Goal: Information Seeking & Learning: Learn about a topic

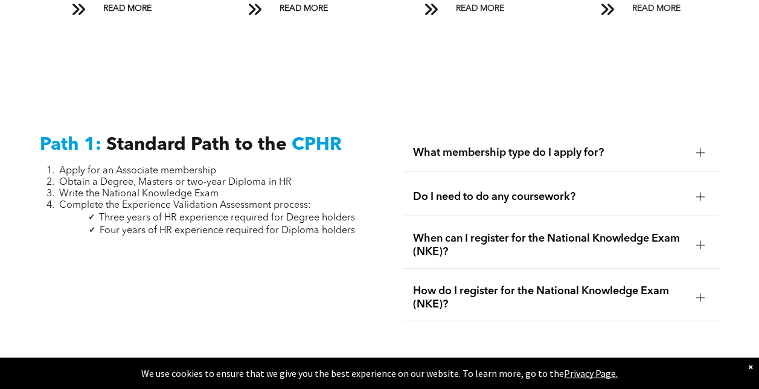
scroll to position [1523, 0]
click at [697, 148] on div at bounding box center [701, 152] width 8 height 8
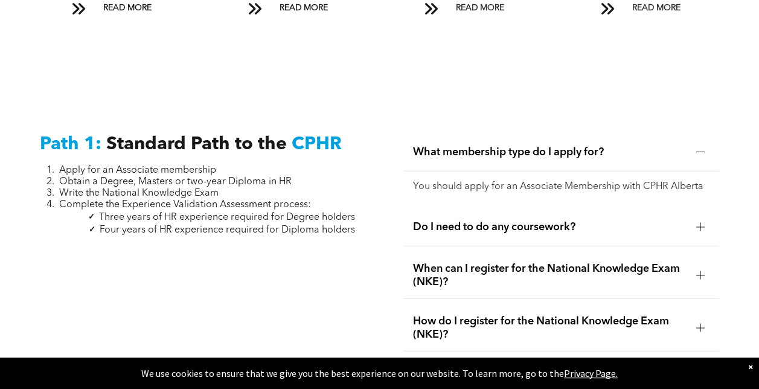
click at [718, 80] on div "Path 1: Standard Path to the CPHR Apply for an Associate membership Obtain a De…" at bounding box center [379, 243] width 759 height 329
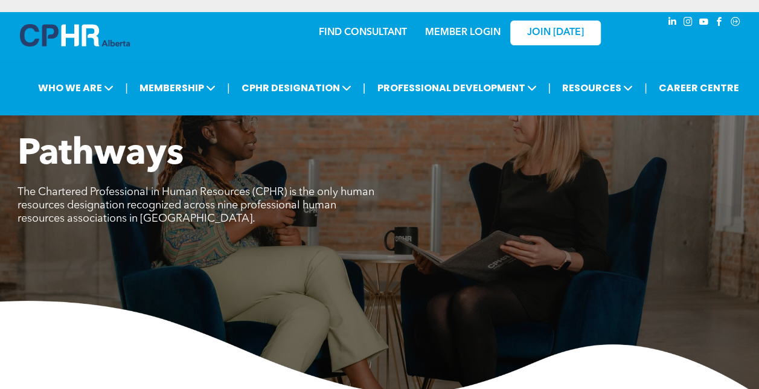
scroll to position [24, 0]
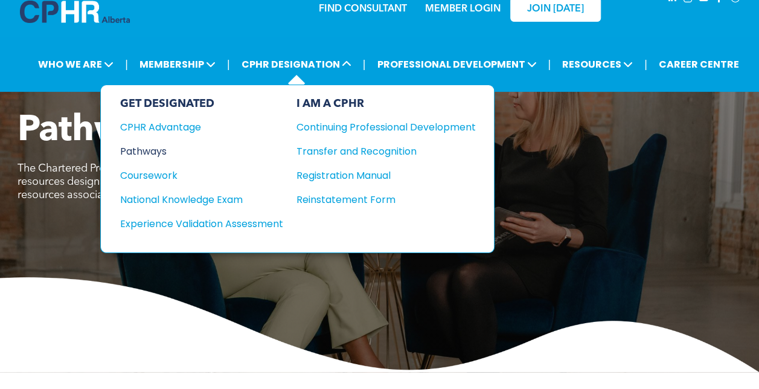
click at [146, 152] on div "Pathways" at bounding box center [193, 151] width 147 height 15
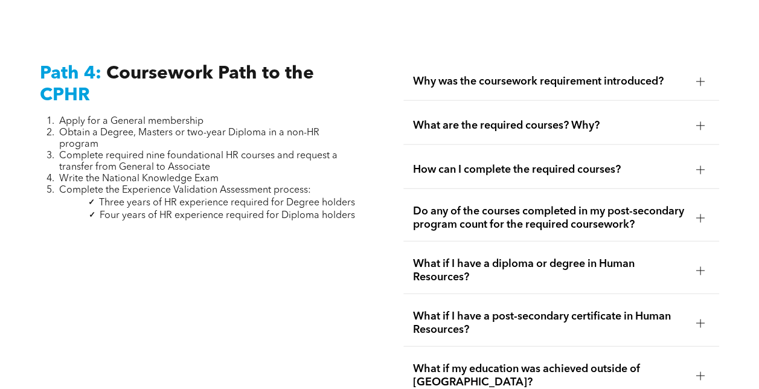
scroll to position [3663, 0]
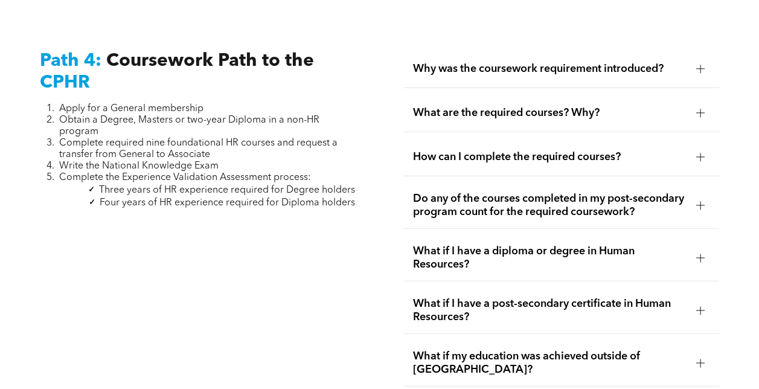
click at [488, 150] on span "How can I complete the required courses?" at bounding box center [550, 156] width 274 height 13
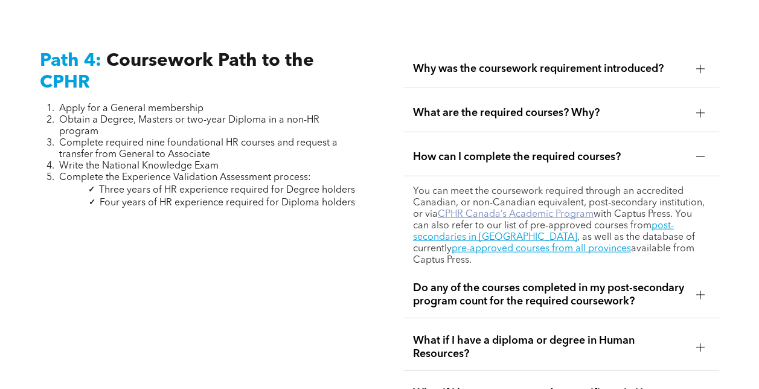
drag, startPoint x: 530, startPoint y: 196, endPoint x: 484, endPoint y: 200, distance: 46.7
click at [484, 210] on link "CPHR Canada’s Academic Program" at bounding box center [516, 215] width 156 height 10
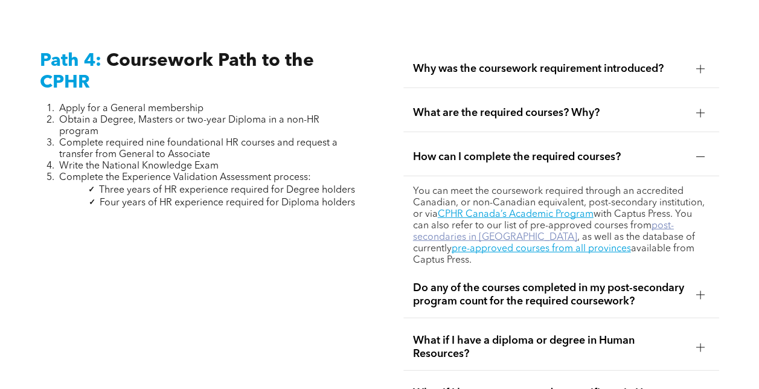
click at [432, 221] on link "post-secondaries in [GEOGRAPHIC_DATA]" at bounding box center [543, 231] width 261 height 21
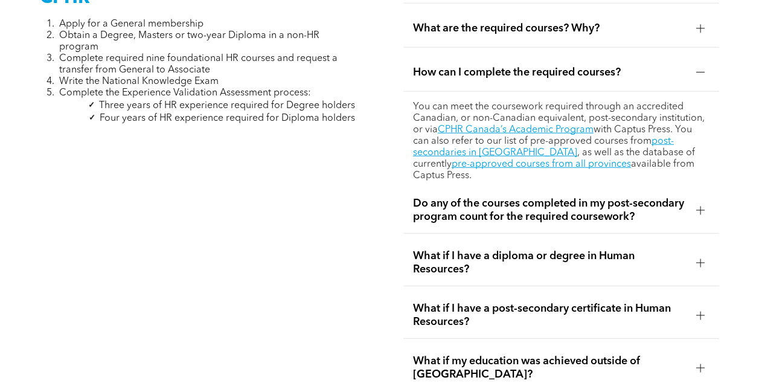
scroll to position [3749, 0]
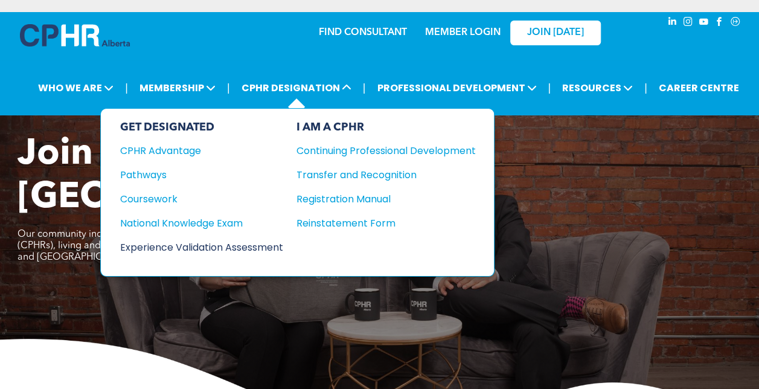
click at [210, 241] on div "Experience Validation Assessment" at bounding box center [193, 247] width 147 height 15
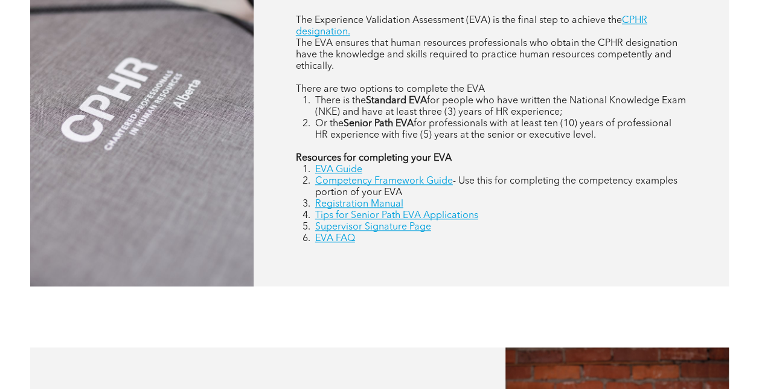
scroll to position [576, 0]
click at [420, 185] on link "Competency Framework Guide" at bounding box center [384, 181] width 138 height 10
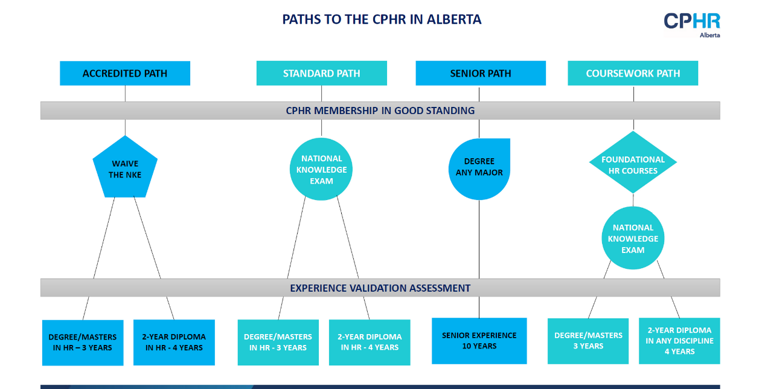
scroll to position [945, 0]
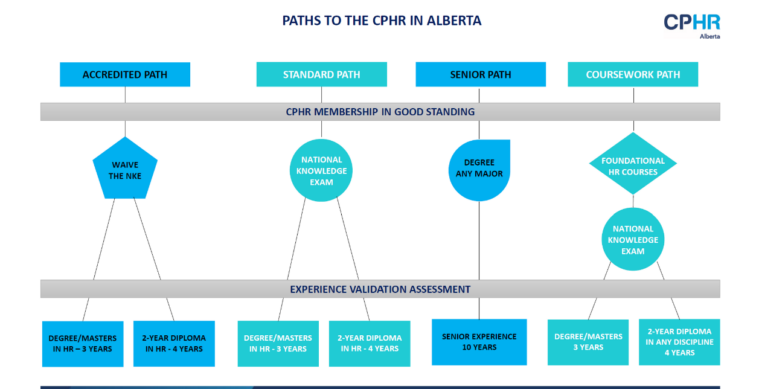
click at [741, 243] on div "CPHR Designation Pathways For CPHR Alberta members, there are four paths to the…" at bounding box center [380, 271] width 725 height 707
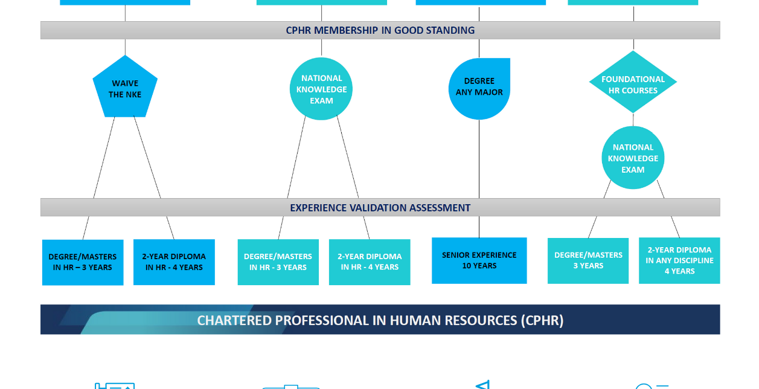
scroll to position [1025, 0]
